Goal: Information Seeking & Learning: Learn about a topic

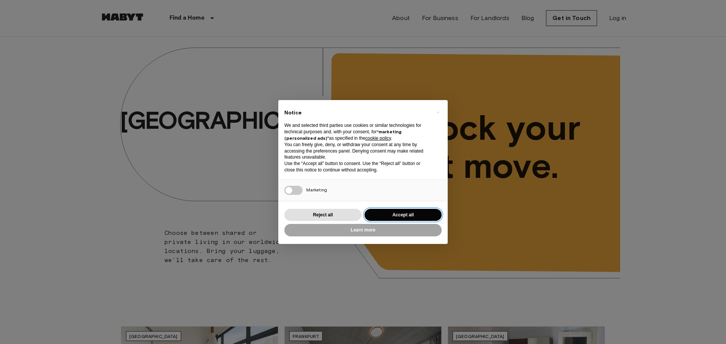
click at [424, 215] on button "Accept all" at bounding box center [402, 215] width 77 height 12
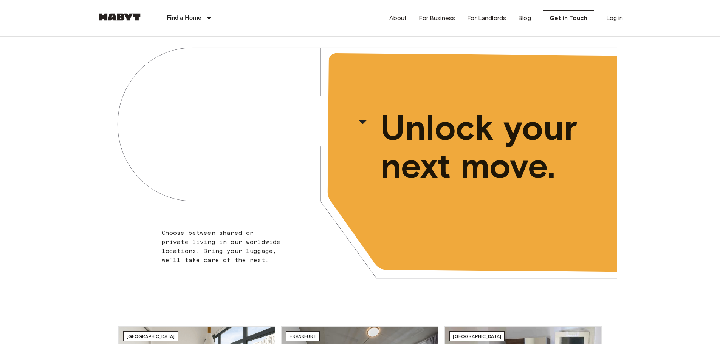
click at [483, 163] on span "Unlock your next move." at bounding box center [484, 147] width 206 height 76
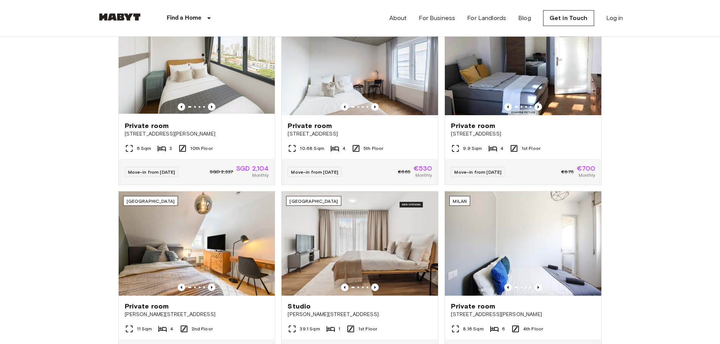
scroll to position [416, 0]
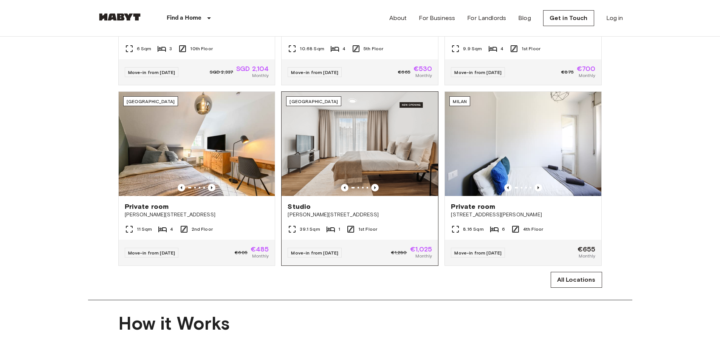
click at [320, 164] on img at bounding box center [360, 144] width 157 height 104
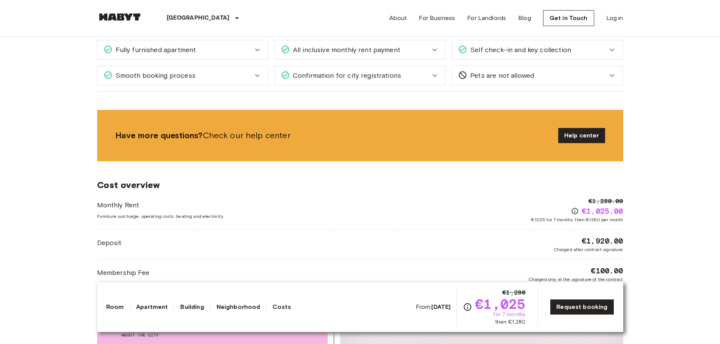
scroll to position [901, 0]
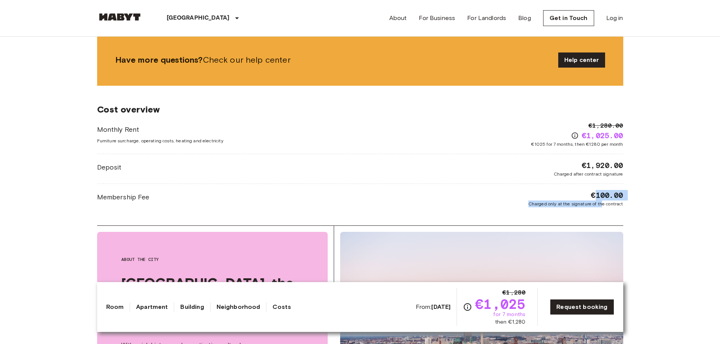
drag, startPoint x: 598, startPoint y: 196, endPoint x: 602, endPoint y: 205, distance: 10.0
click at [602, 205] on div "€100.00 Charged only at the signature of the contract" at bounding box center [576, 198] width 95 height 17
click at [602, 205] on span "Charged only at the signature of the contract" at bounding box center [576, 204] width 95 height 7
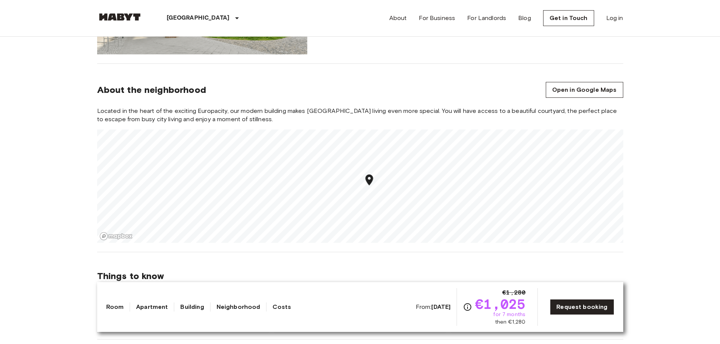
scroll to position [681, 0]
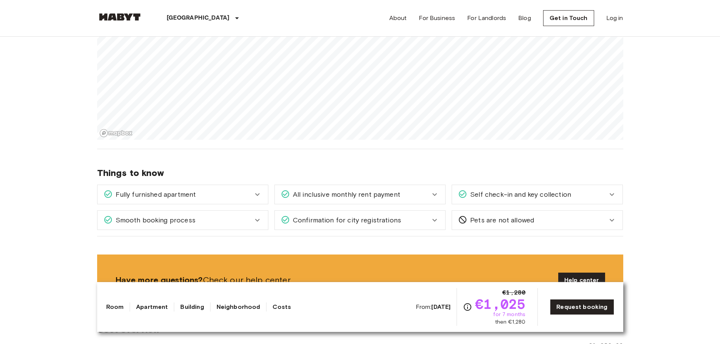
drag, startPoint x: 165, startPoint y: 44, endPoint x: 356, endPoint y: 140, distance: 214.1
click at [357, 141] on section "About the neighborhood Open in Google Maps Located in the heart of the exciting…" at bounding box center [360, 55] width 526 height 189
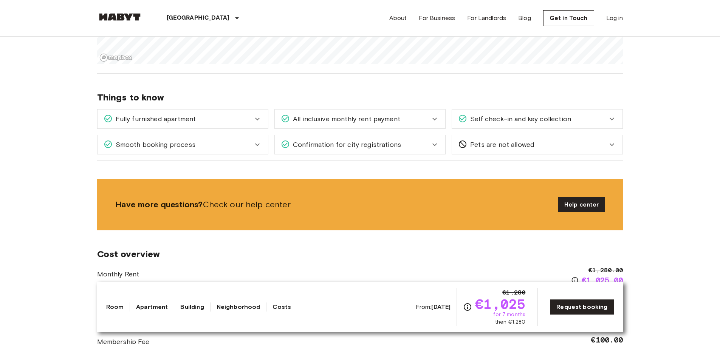
scroll to position [712, 0]
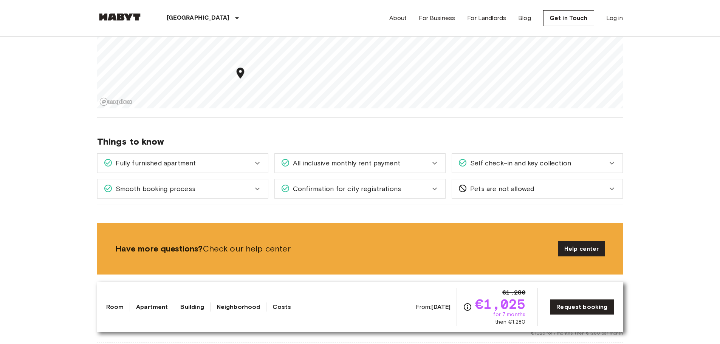
click at [176, 167] on span "Fully furnished apartment" at bounding box center [155, 163] width 84 height 10
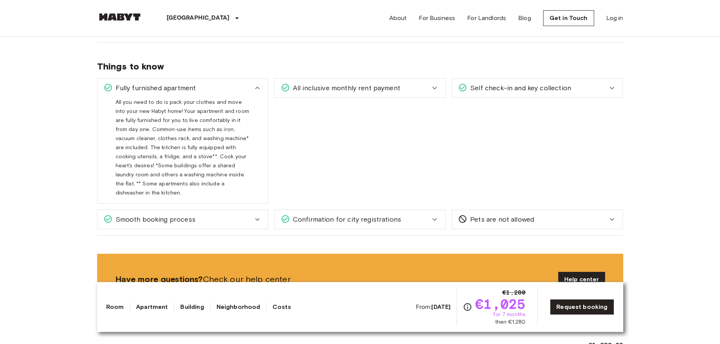
scroll to position [788, 0]
click at [254, 90] on icon at bounding box center [257, 87] width 9 height 9
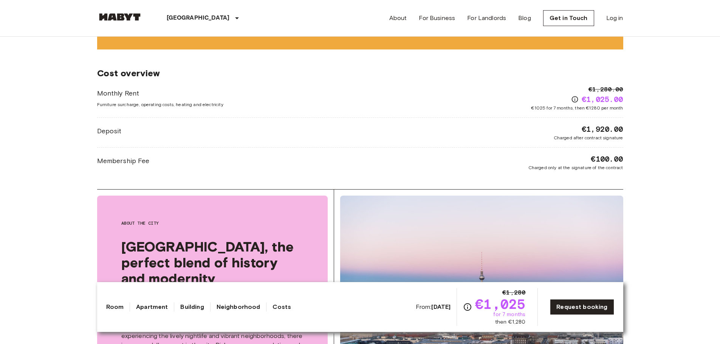
scroll to position [939, 0]
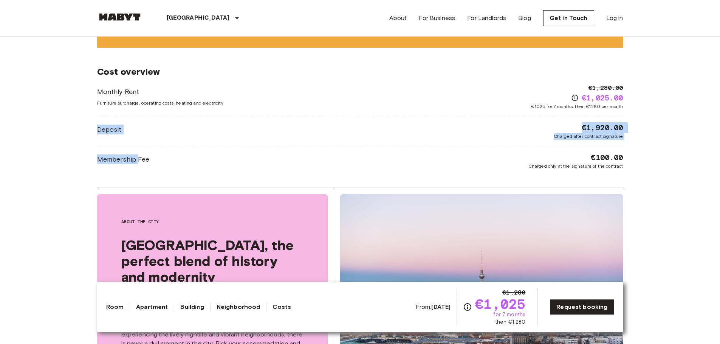
drag, startPoint x: 137, startPoint y: 162, endPoint x: 365, endPoint y: 149, distance: 228.4
click at [360, 147] on div "Monthly Rent Furniture surcharge, operating costs, heating and electricity €1,2…" at bounding box center [360, 127] width 526 height 86
click at [365, 149] on div "Monthly Rent Furniture surcharge, operating costs, heating and electricity €1,2…" at bounding box center [360, 127] width 526 height 86
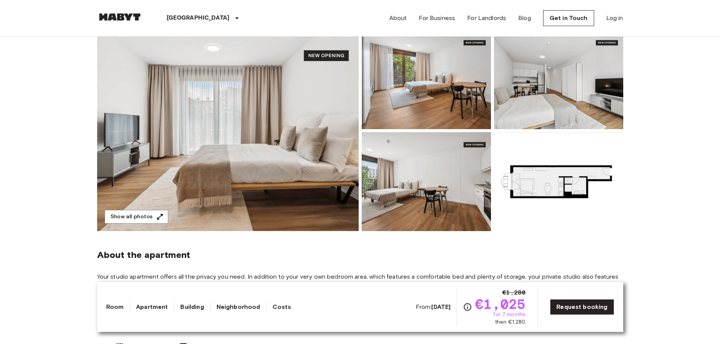
scroll to position [76, 0]
click at [183, 148] on img at bounding box center [228, 130] width 262 height 201
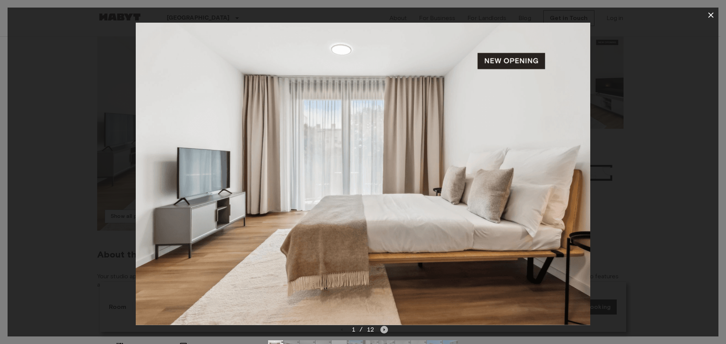
click at [383, 332] on icon "Next image" at bounding box center [384, 330] width 8 height 8
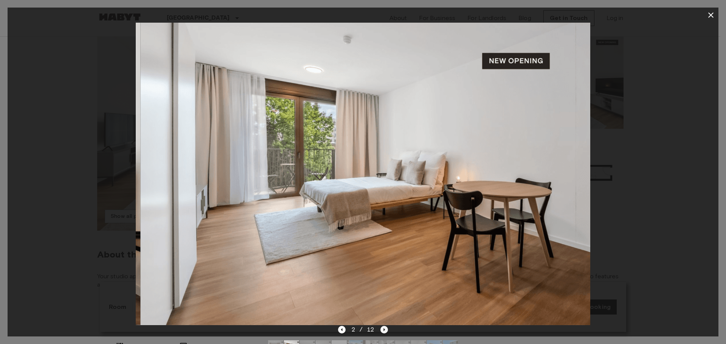
click at [383, 332] on icon "Next image" at bounding box center [384, 330] width 8 height 8
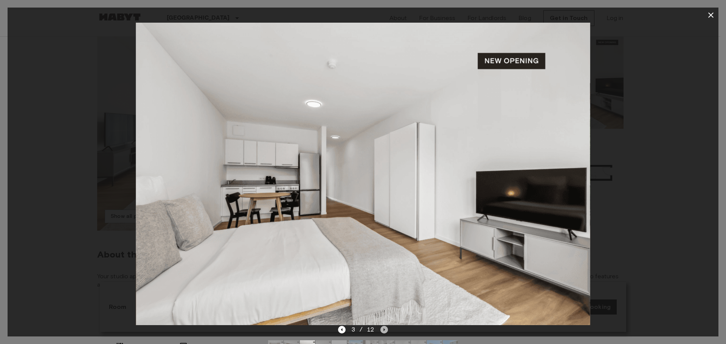
click at [383, 332] on icon "Next image" at bounding box center [384, 330] width 8 height 8
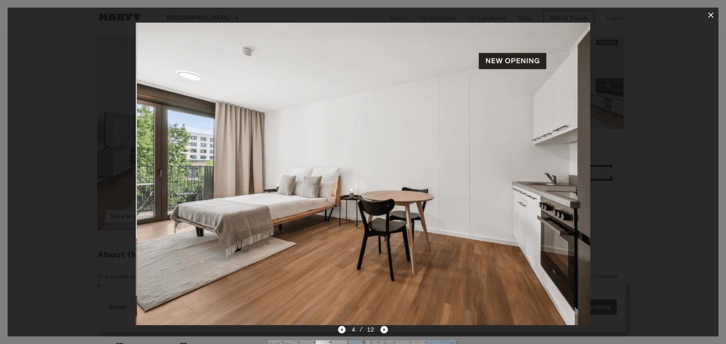
click at [383, 332] on icon "Next image" at bounding box center [384, 330] width 8 height 8
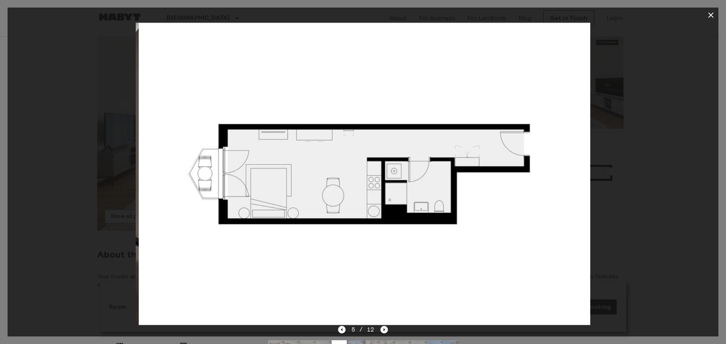
click at [383, 332] on icon "Next image" at bounding box center [384, 330] width 8 height 8
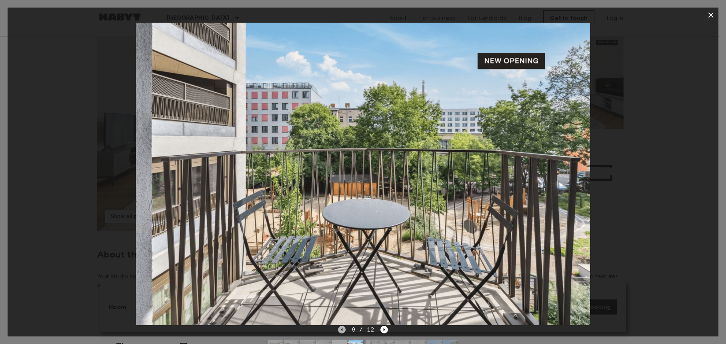
click at [341, 332] on icon "Previous image" at bounding box center [342, 330] width 8 height 8
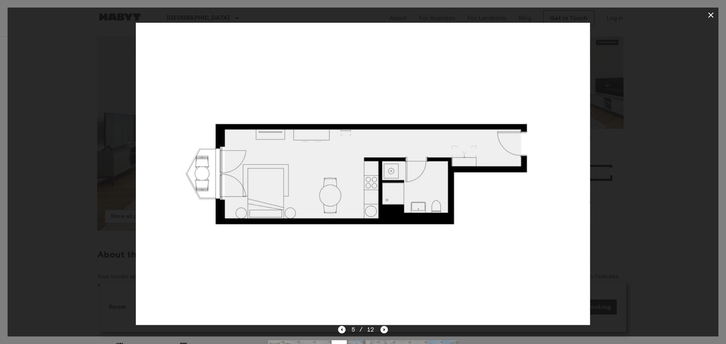
click at [381, 329] on icon "Next image" at bounding box center [384, 330] width 8 height 8
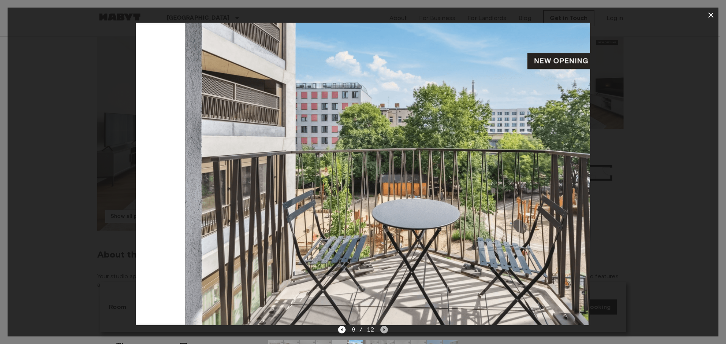
click at [381, 329] on icon "Next image" at bounding box center [384, 330] width 8 height 8
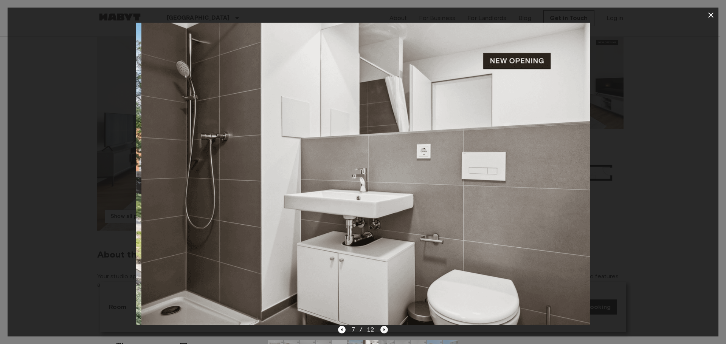
click at [381, 329] on icon "Next image" at bounding box center [384, 330] width 8 height 8
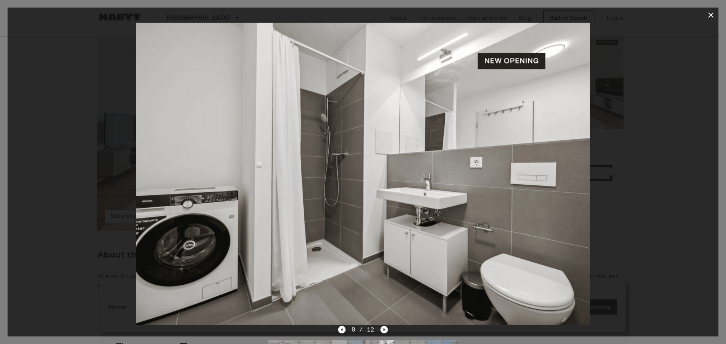
click at [381, 329] on icon "Next image" at bounding box center [384, 330] width 8 height 8
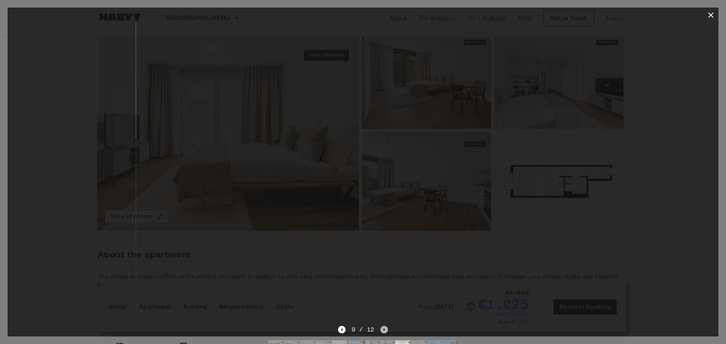
click at [381, 329] on icon "Next image" at bounding box center [384, 330] width 8 height 8
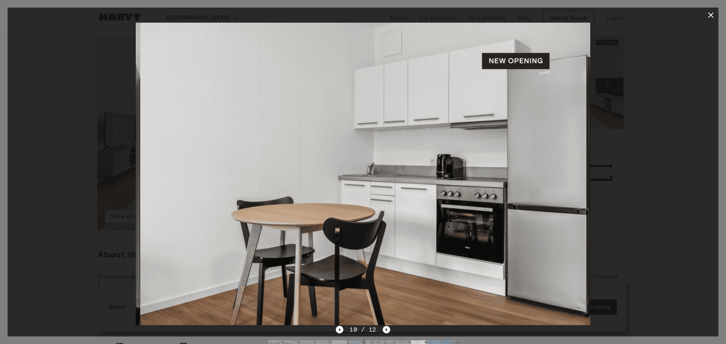
click at [381, 329] on div "10 / 12" at bounding box center [363, 330] width 54 height 9
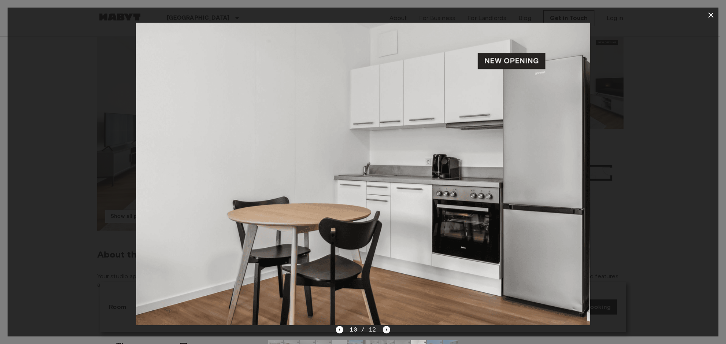
click at [381, 329] on div "10 / 12" at bounding box center [363, 330] width 54 height 9
click at [608, 136] on div at bounding box center [363, 174] width 711 height 303
click at [711, 13] on icon "button" at bounding box center [710, 15] width 9 height 9
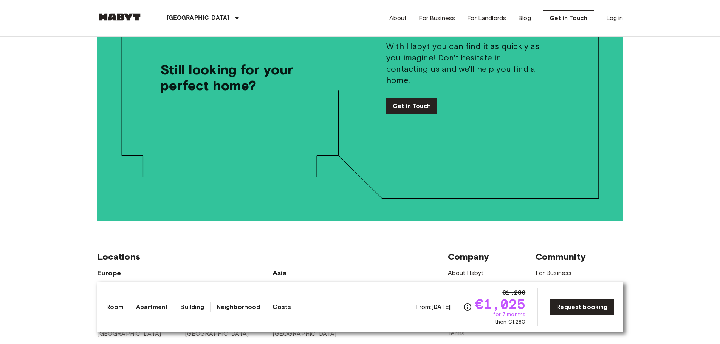
scroll to position [1664, 0]
